Goal: Check status: Check status

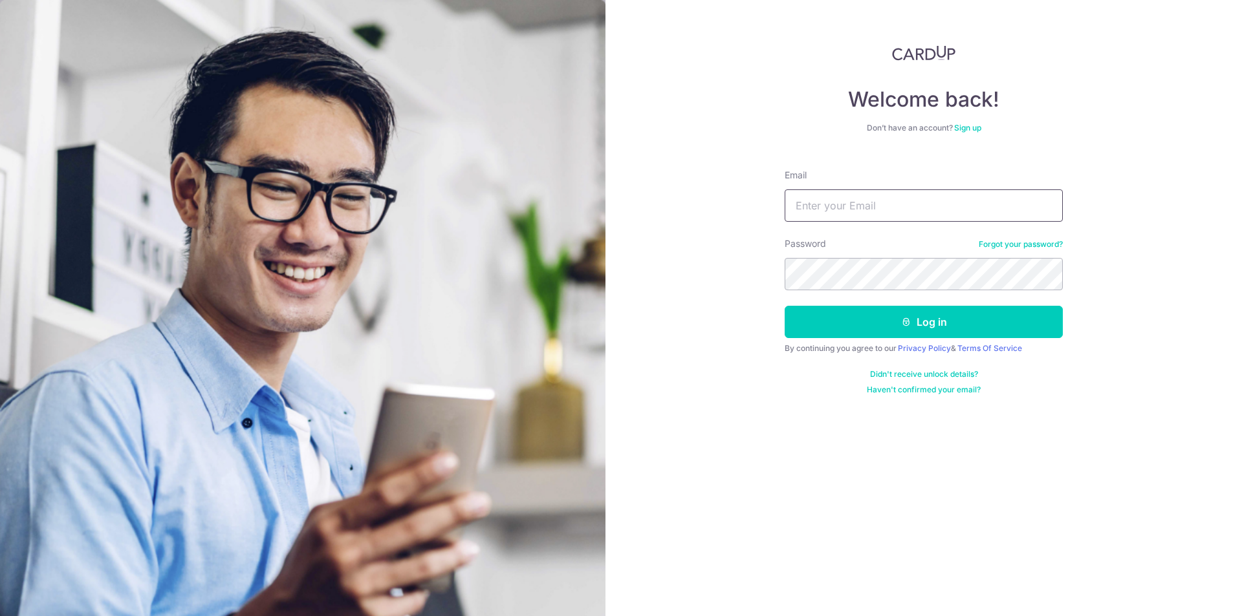
click at [818, 203] on input "Email" at bounding box center [924, 206] width 278 height 32
type input "[EMAIL_ADDRESS][DOMAIN_NAME]"
click at [785, 306] on button "Log in" at bounding box center [924, 322] width 278 height 32
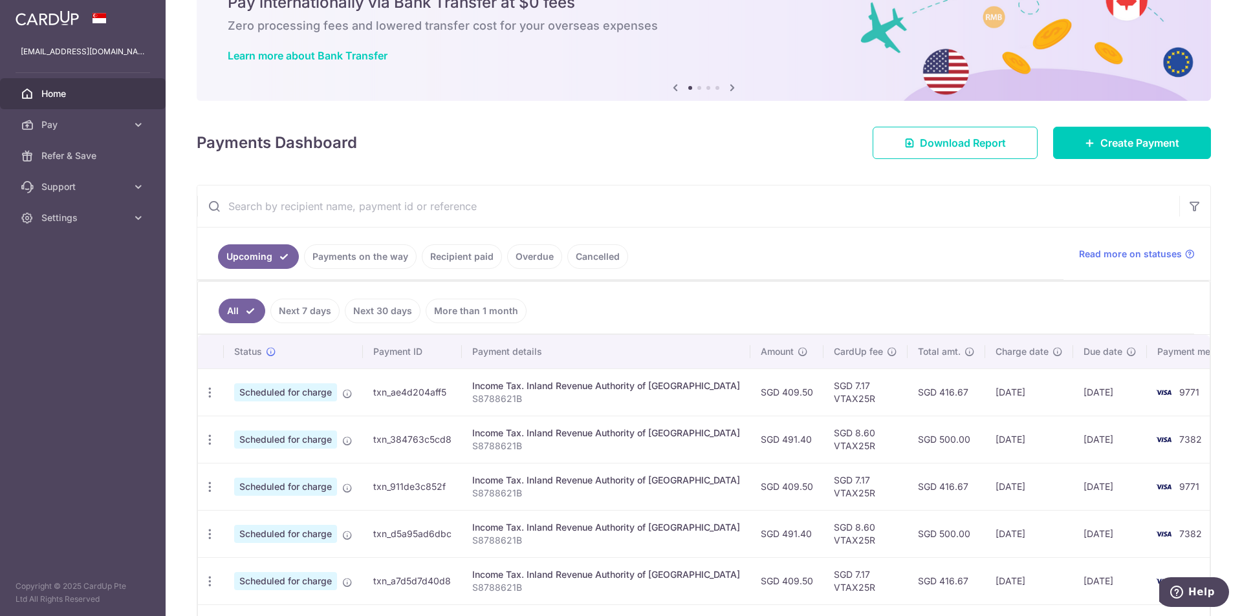
scroll to position [129, 0]
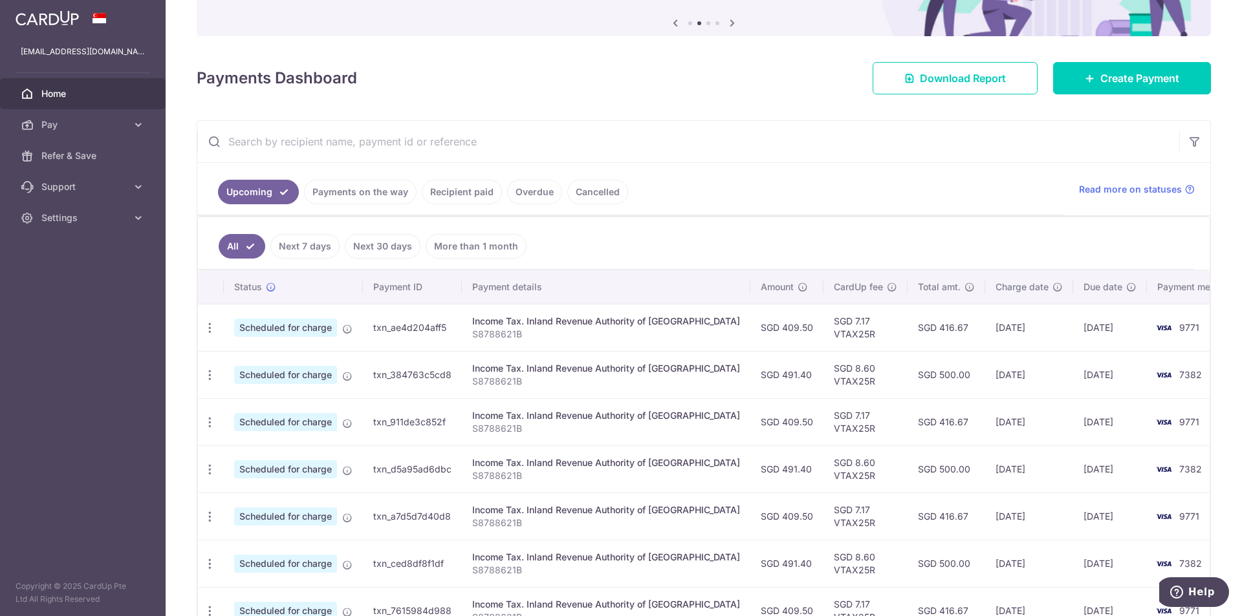
drag, startPoint x: 662, startPoint y: 222, endPoint x: 652, endPoint y: 202, distance: 22.0
click at [652, 202] on ul "Upcoming Payments on the way Recipient paid Overdue Cancelled" at bounding box center [630, 189] width 866 height 52
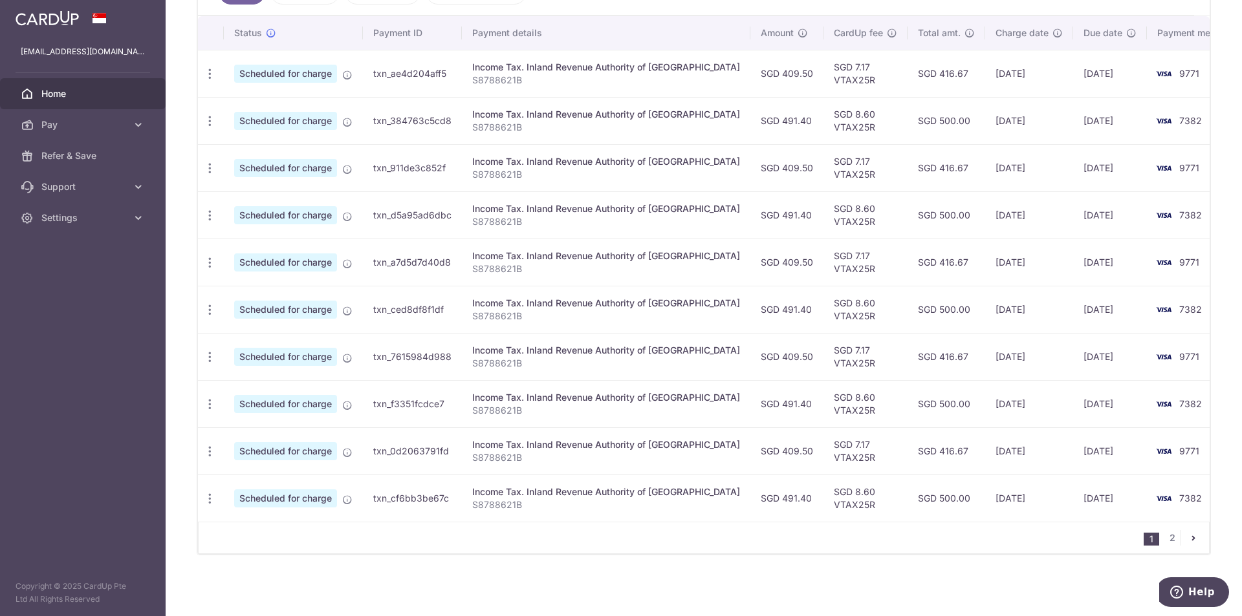
scroll to position [190, 0]
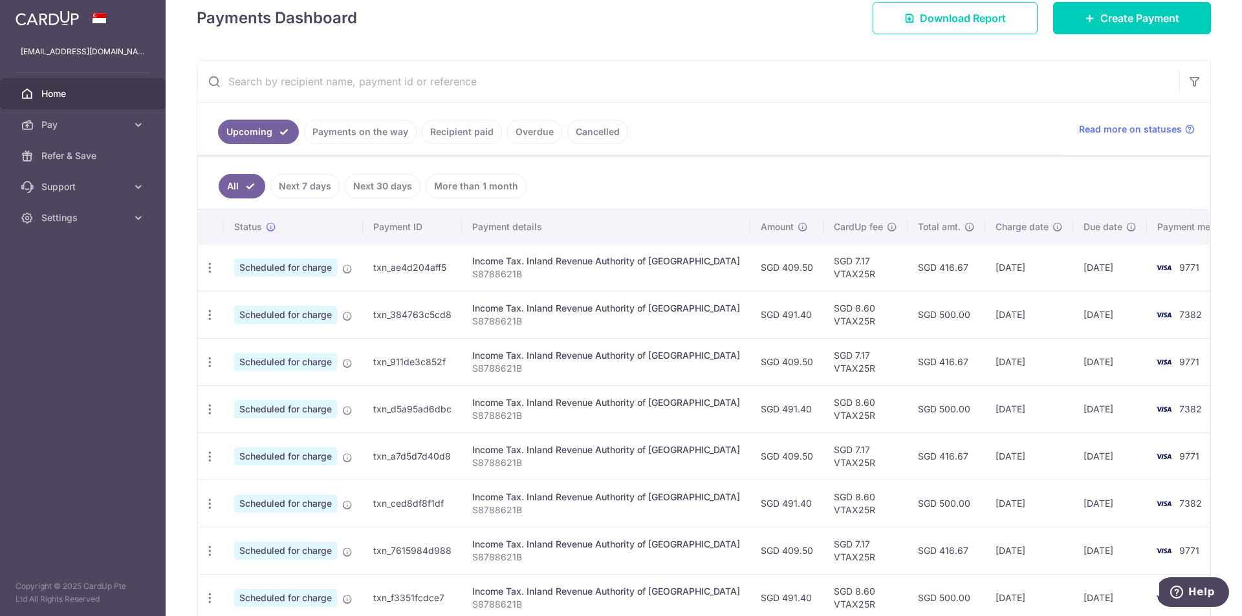
click at [450, 135] on link "Recipient paid" at bounding box center [462, 132] width 80 height 25
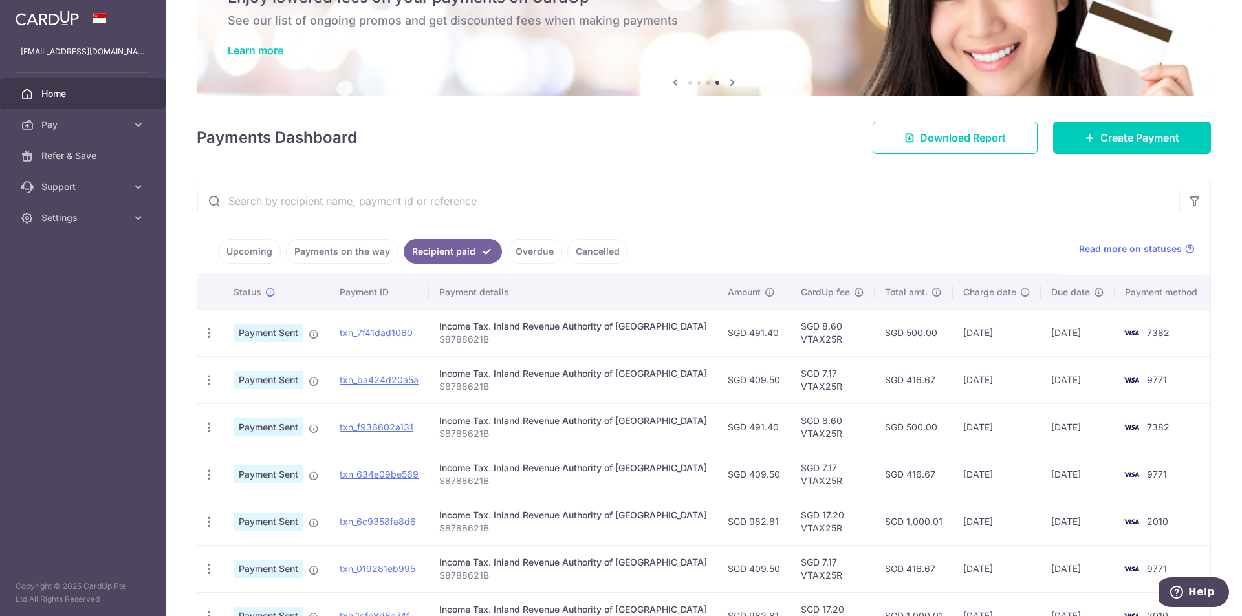
scroll to position [5, 0]
